Goal: Information Seeking & Learning: Compare options

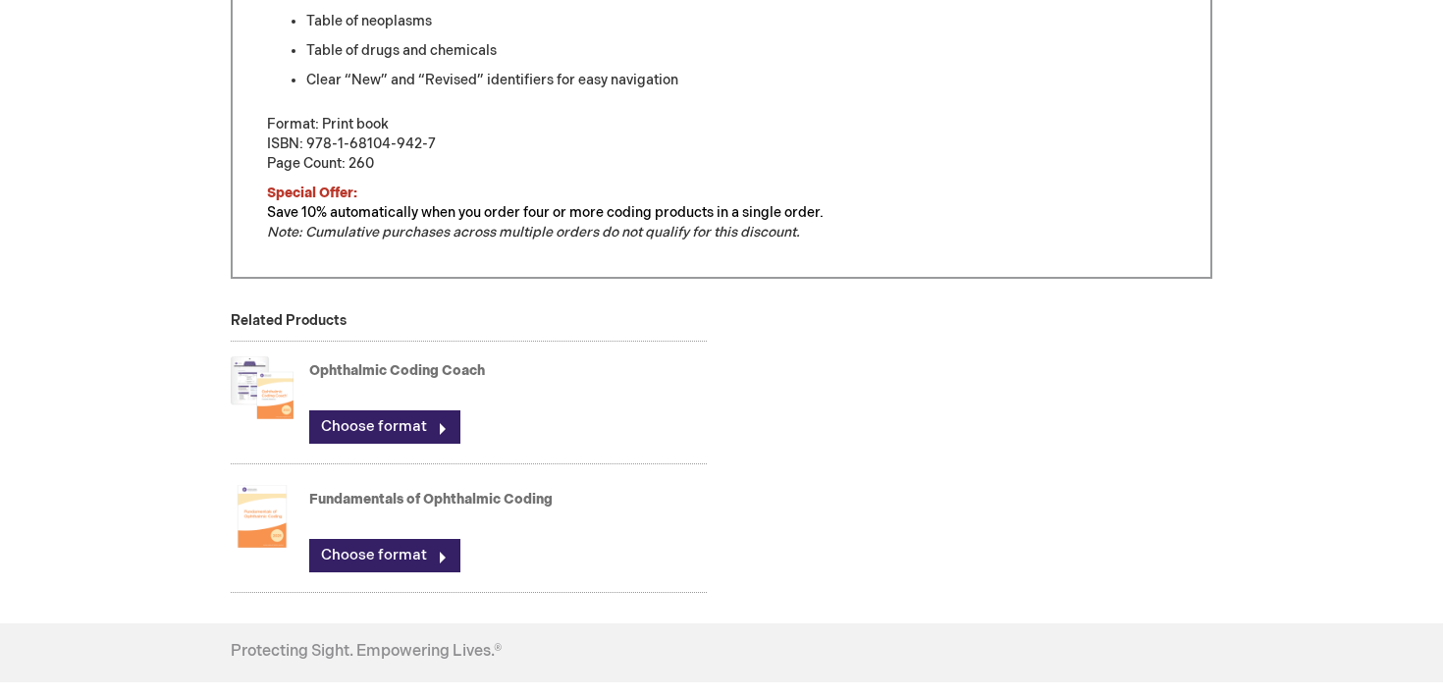
scroll to position [1192, 0]
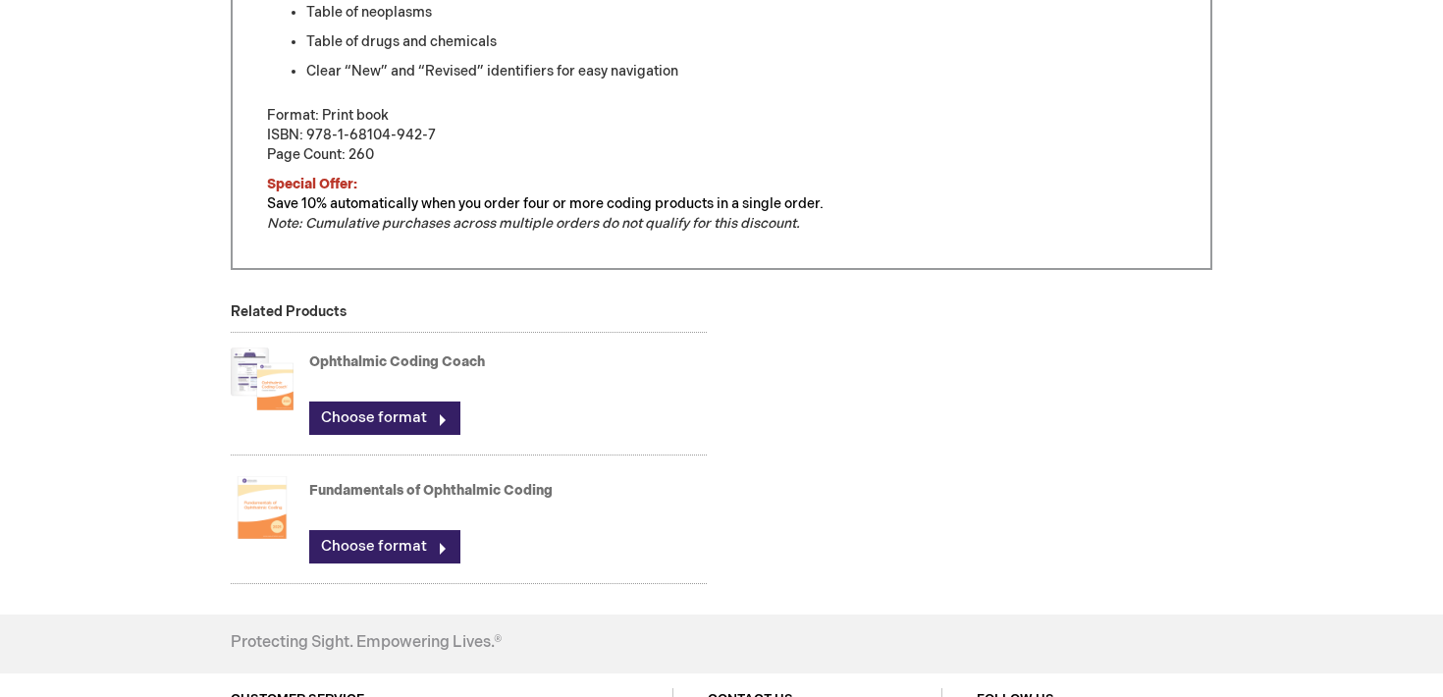
click at [274, 380] on img at bounding box center [262, 379] width 63 height 79
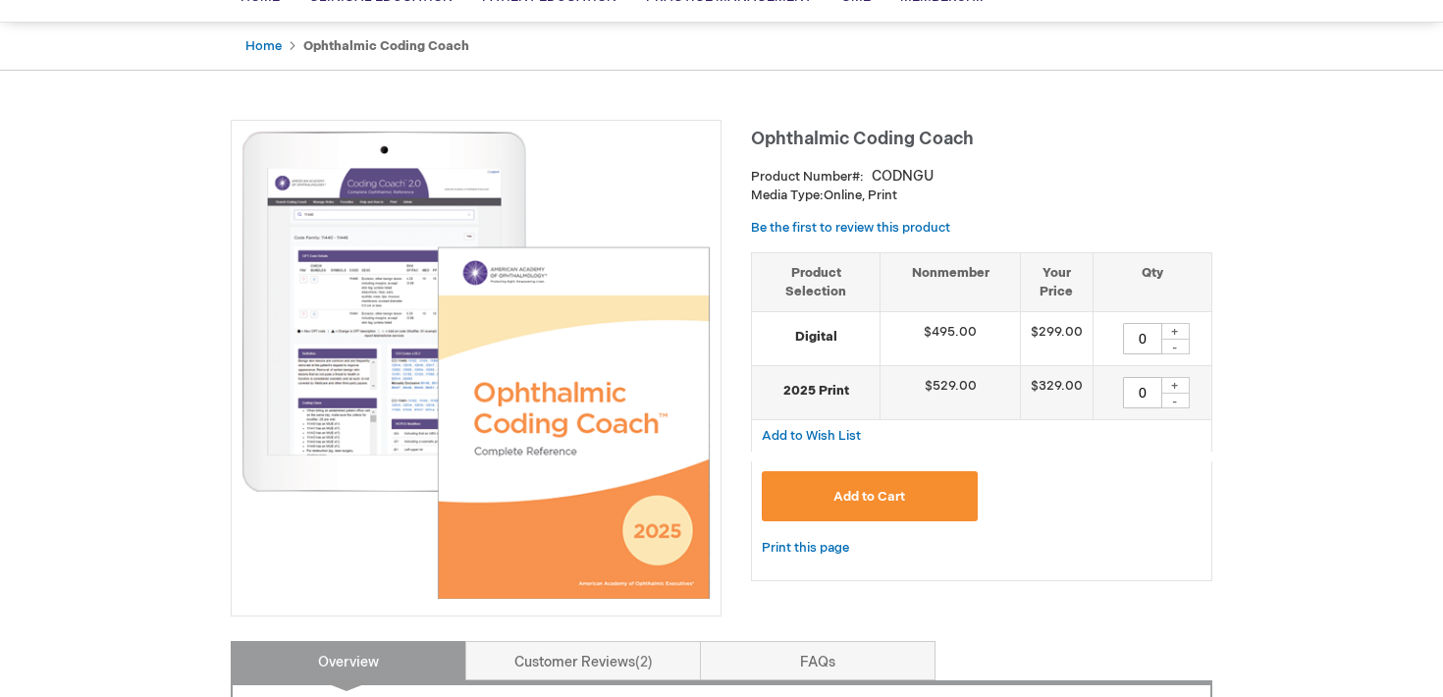
scroll to position [177, 0]
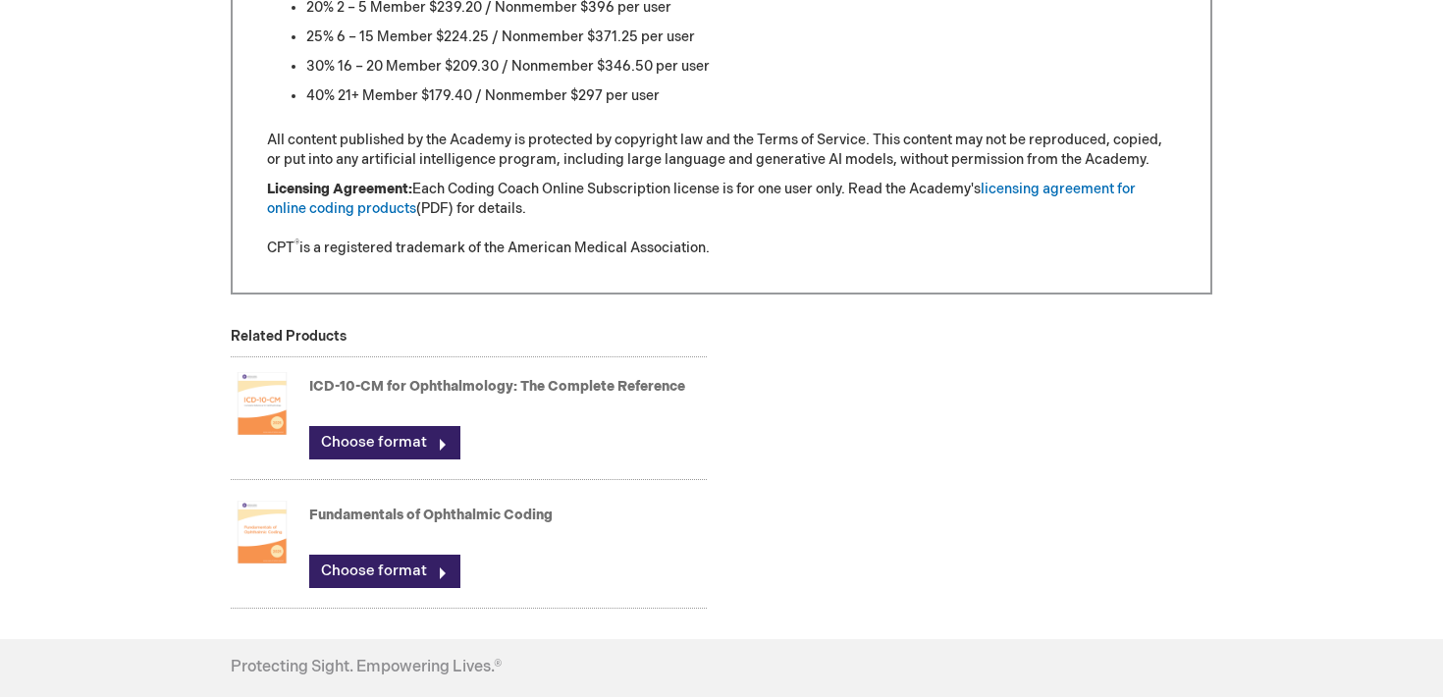
scroll to position [2031, 0]
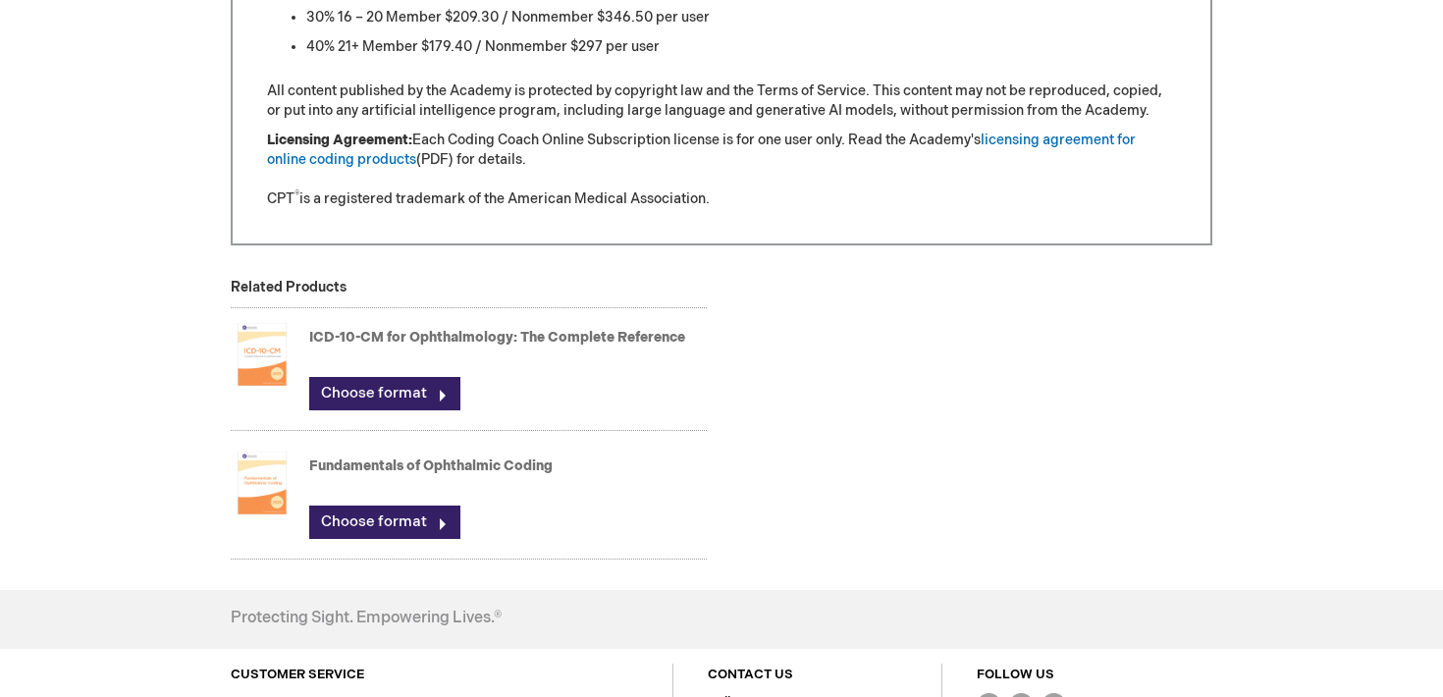
click at [277, 496] on img at bounding box center [262, 483] width 63 height 79
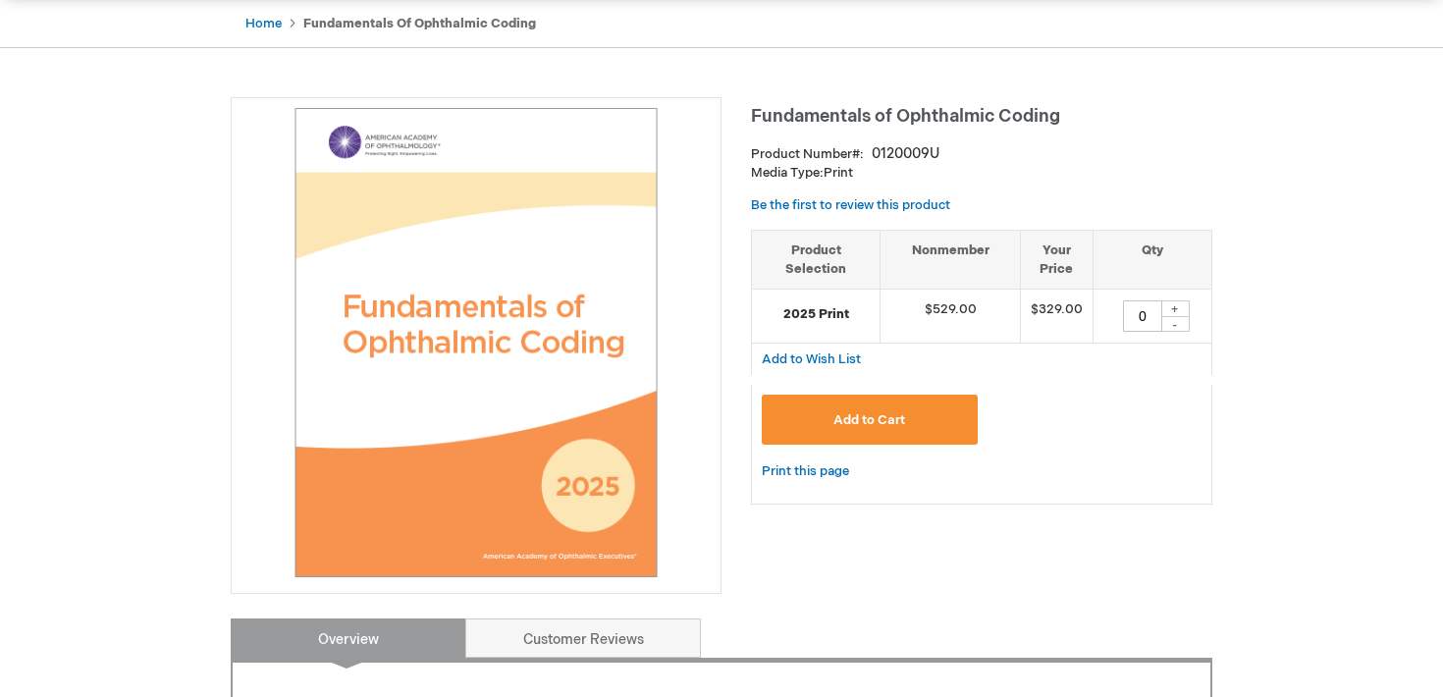
scroll to position [191, 0]
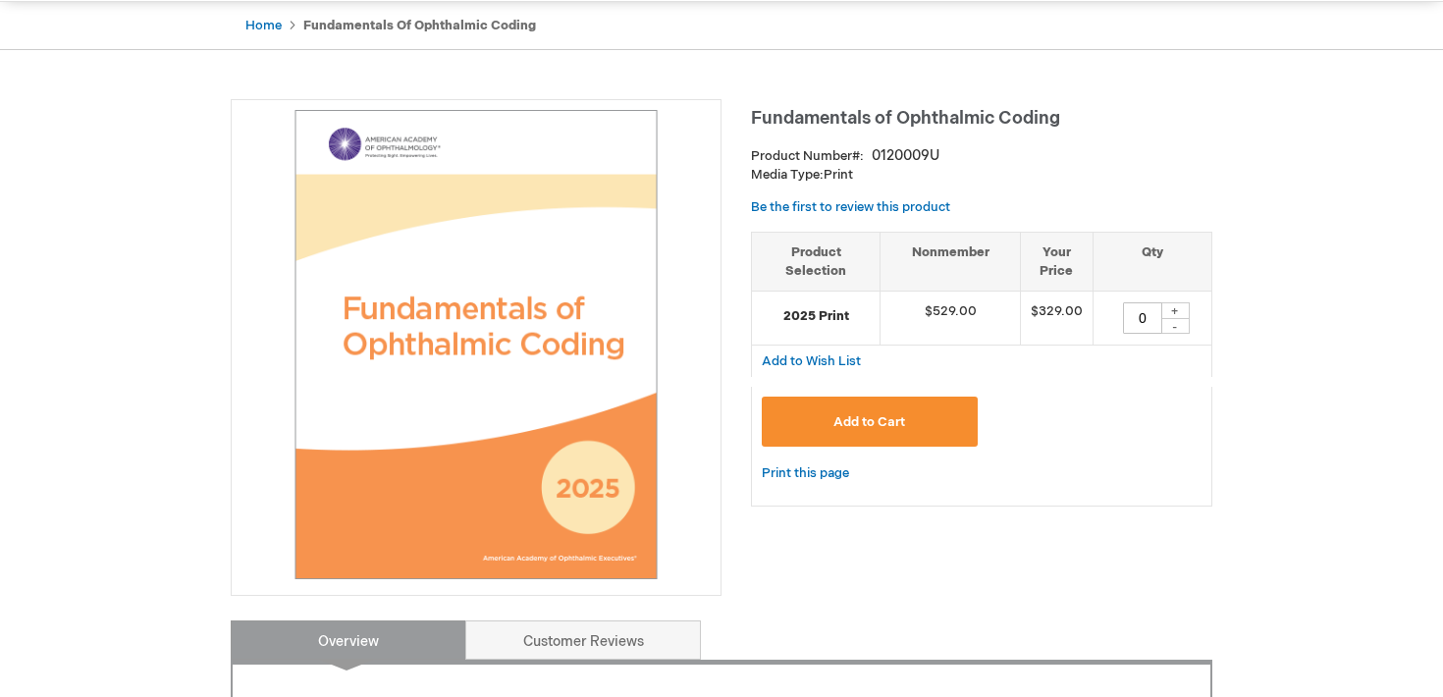
click at [512, 336] on img at bounding box center [475, 344] width 469 height 469
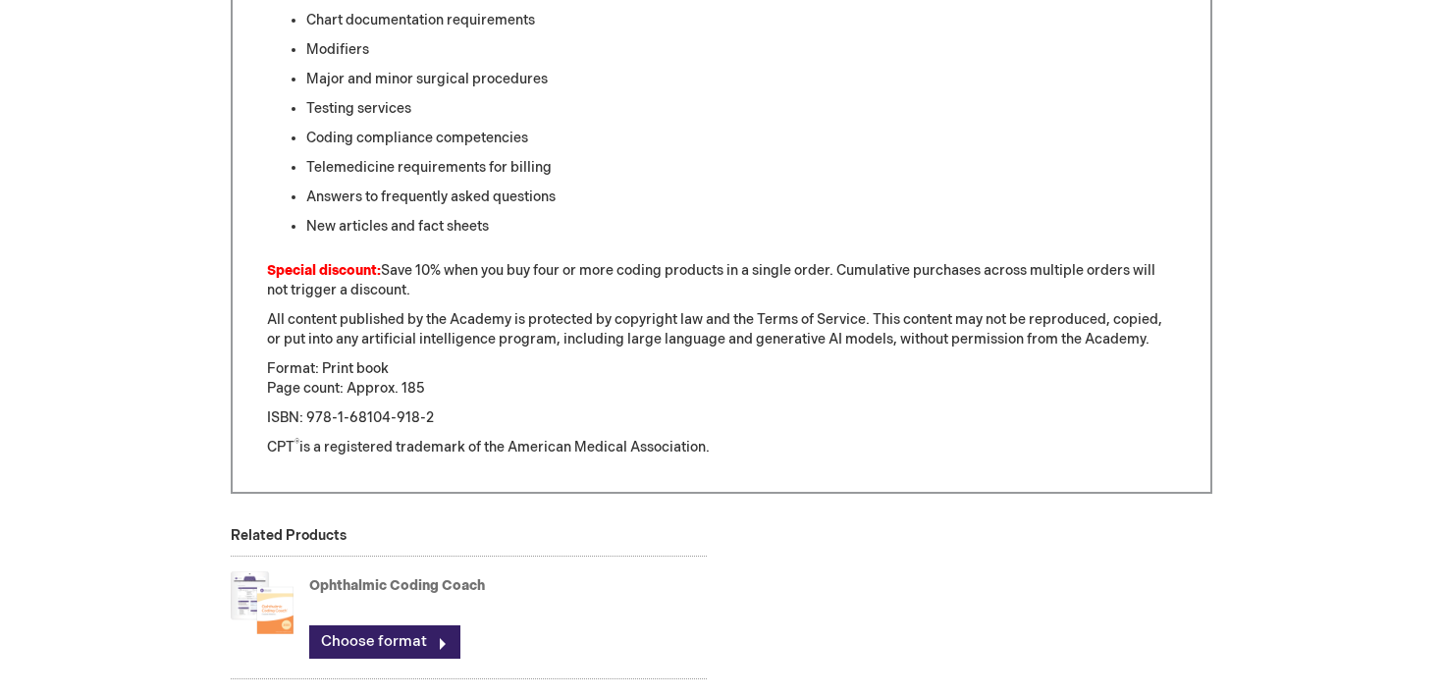
scroll to position [1705, 0]
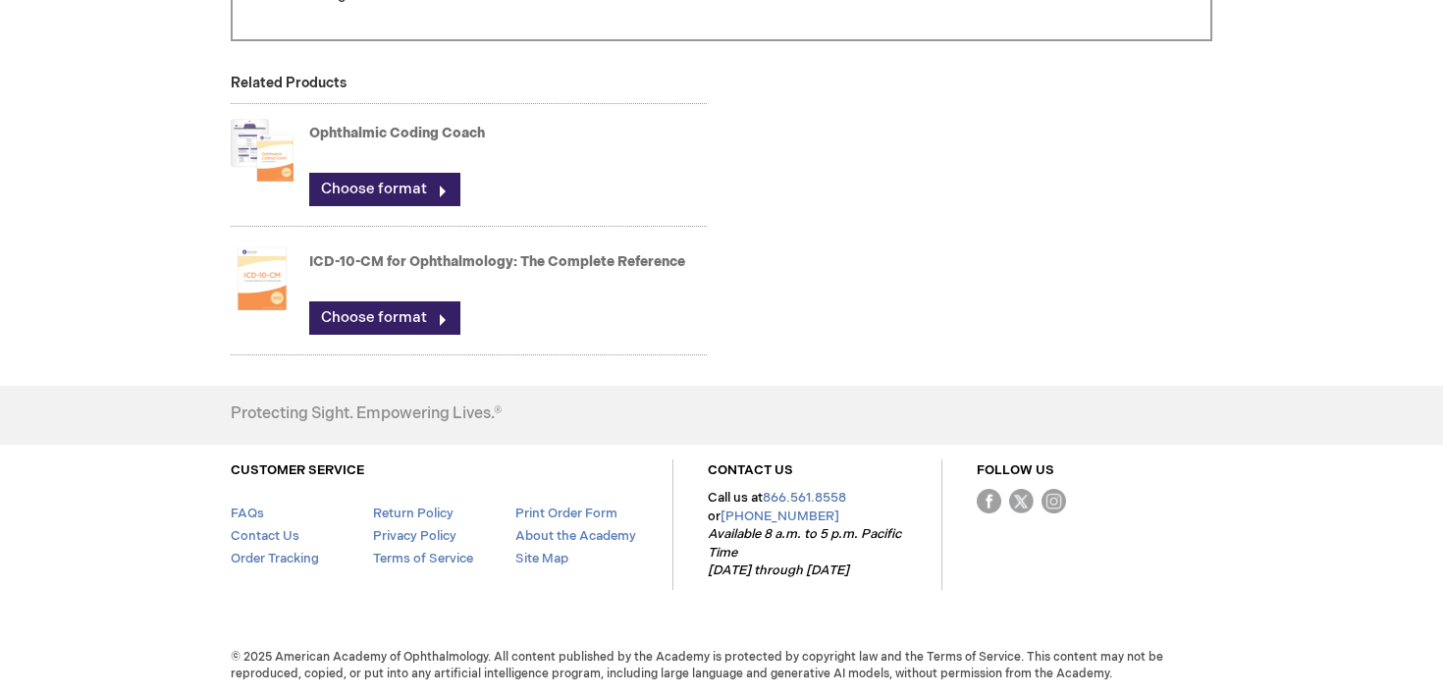
click at [437, 131] on link "Ophthalmic Coding Coach" at bounding box center [397, 133] width 176 height 17
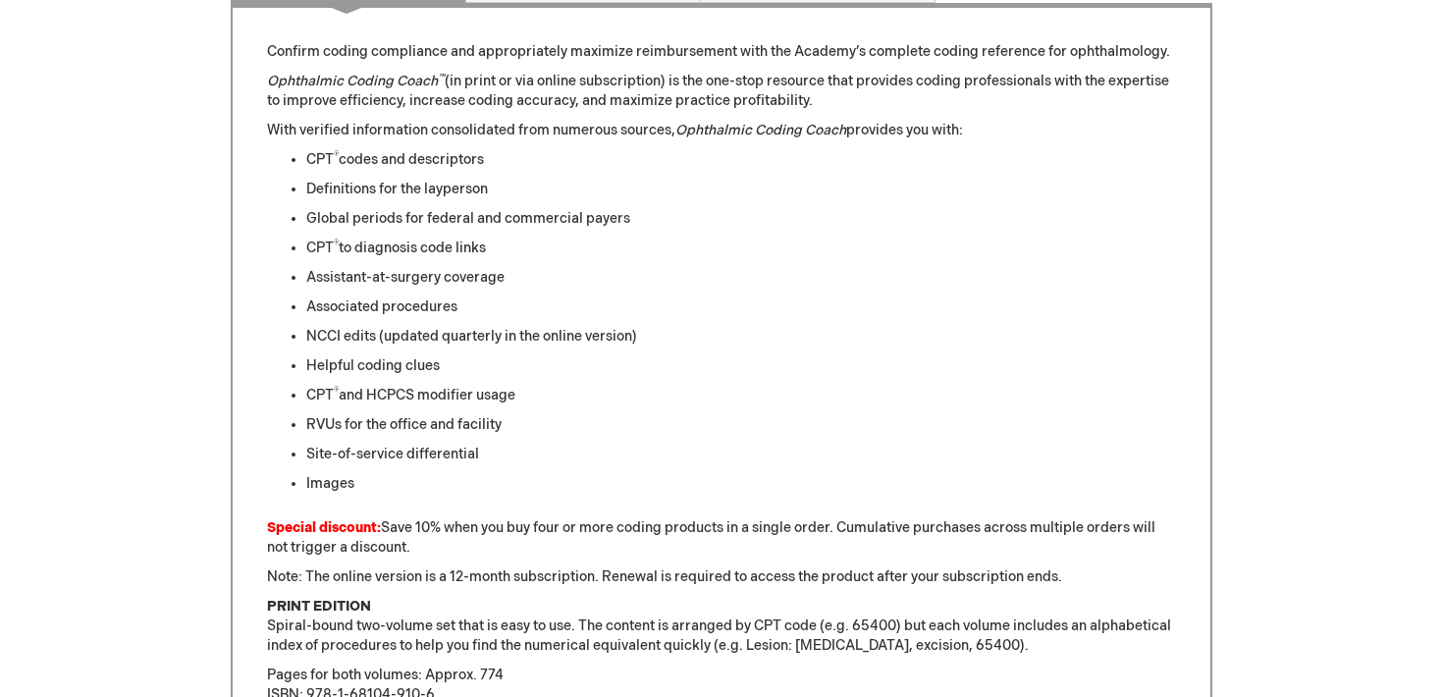
scroll to position [733, 0]
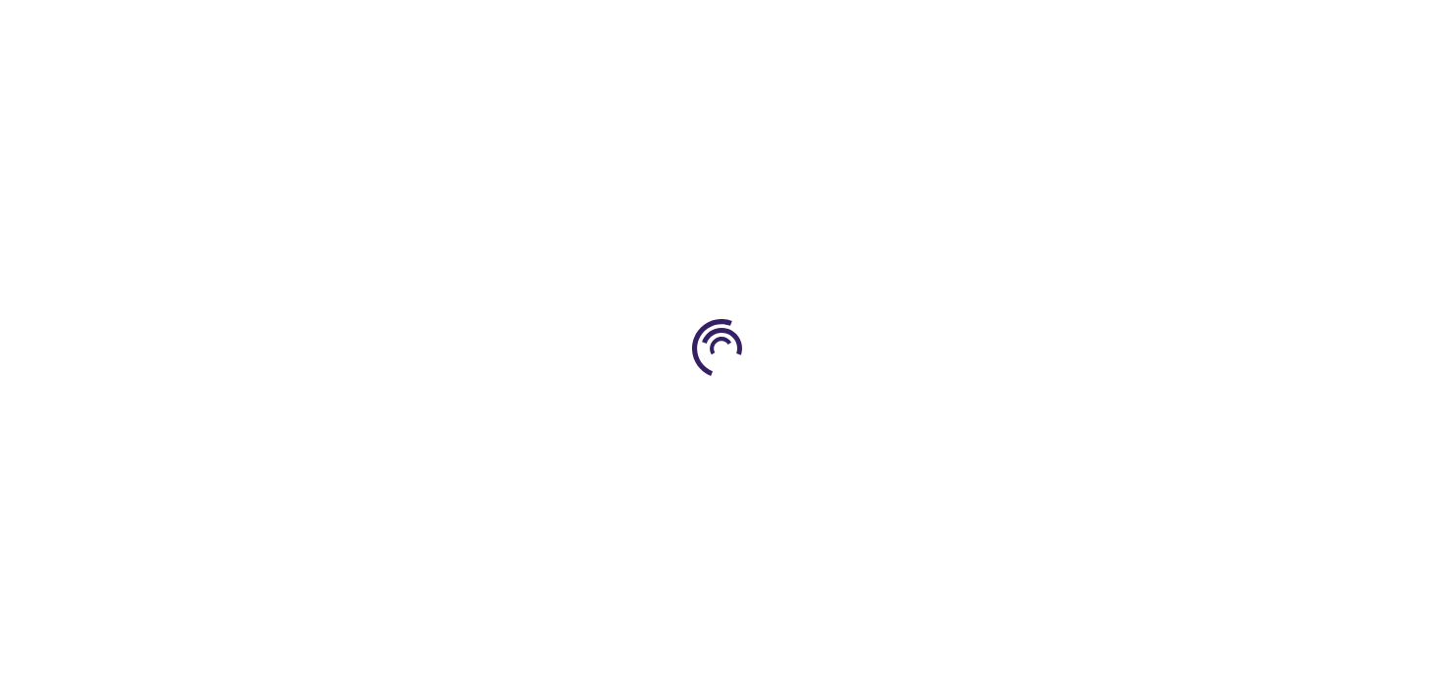
scroll to position [1704, 0]
